Goal: Task Accomplishment & Management: Manage account settings

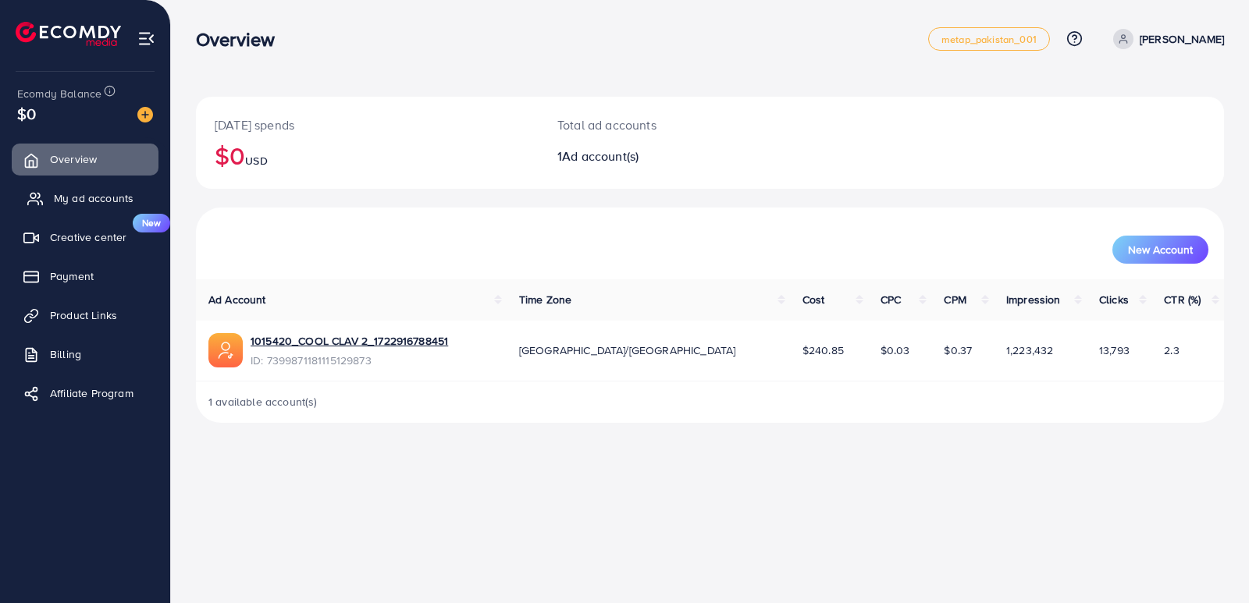
click at [98, 198] on span "My ad accounts" at bounding box center [94, 198] width 80 height 16
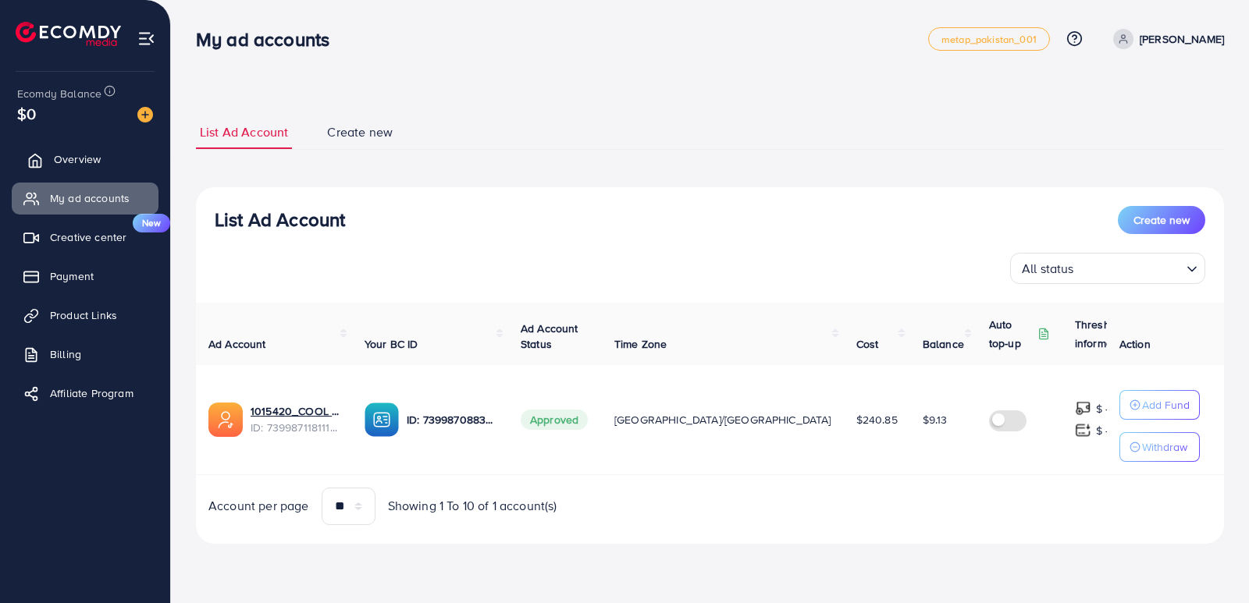
click at [97, 159] on span "Overview" at bounding box center [77, 159] width 47 height 16
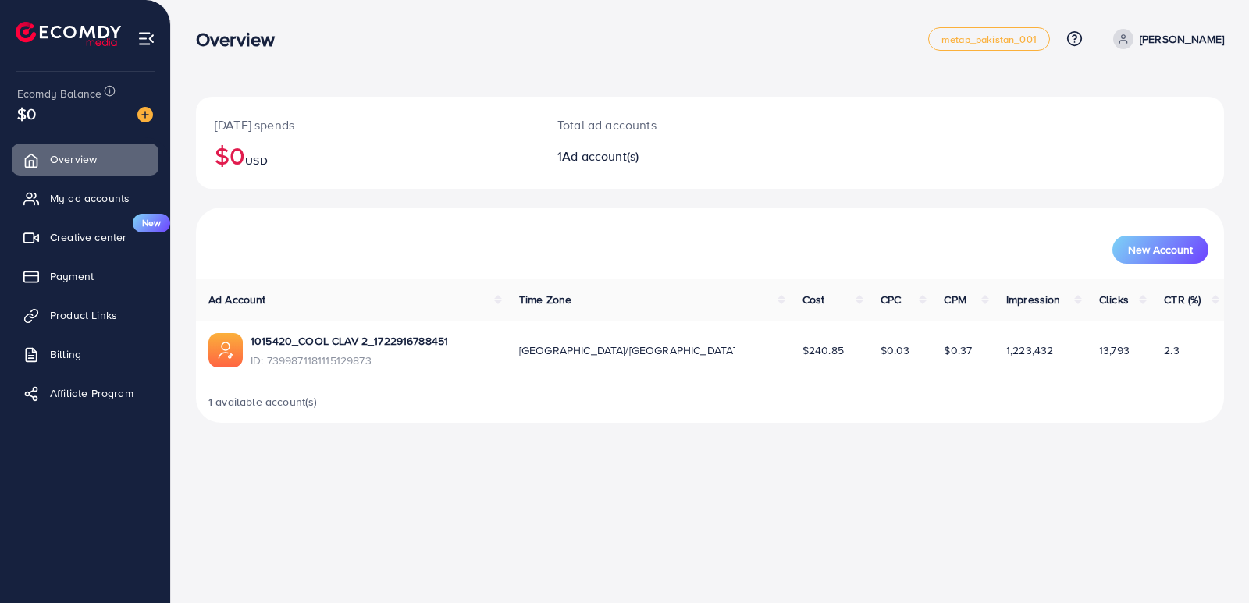
click at [220, 40] on h3 "Overview" at bounding box center [241, 39] width 91 height 23
click at [90, 271] on span "Payment" at bounding box center [76, 277] width 44 height 16
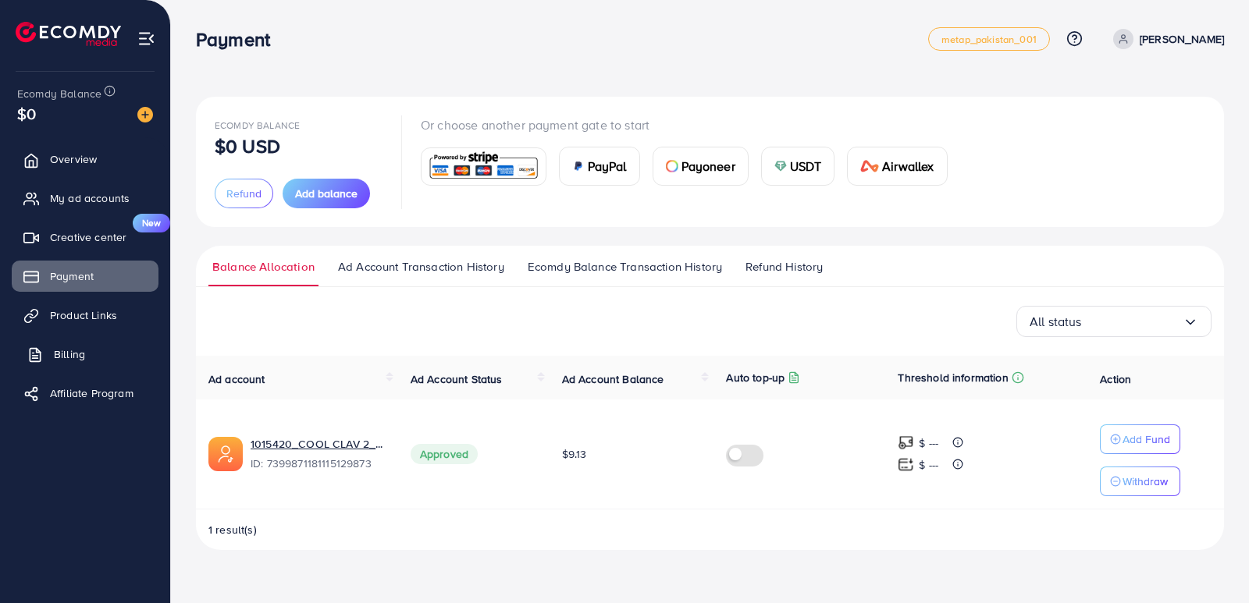
click at [81, 356] on span "Billing" at bounding box center [69, 355] width 31 height 16
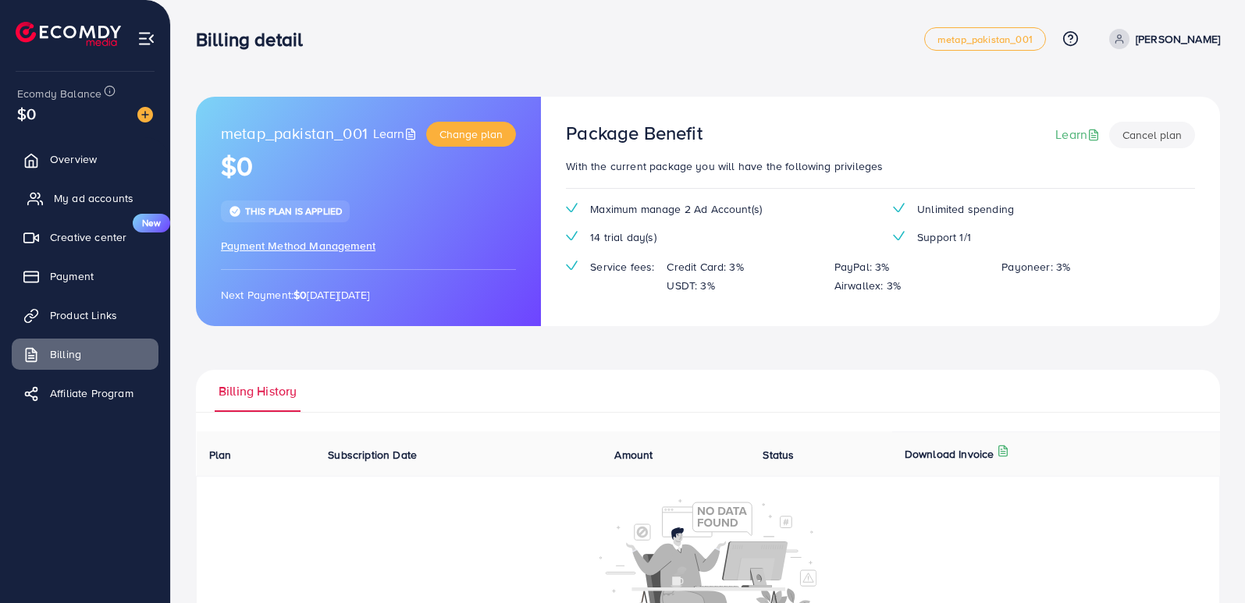
click at [89, 196] on span "My ad accounts" at bounding box center [94, 198] width 80 height 16
